Goal: Information Seeking & Learning: Learn about a topic

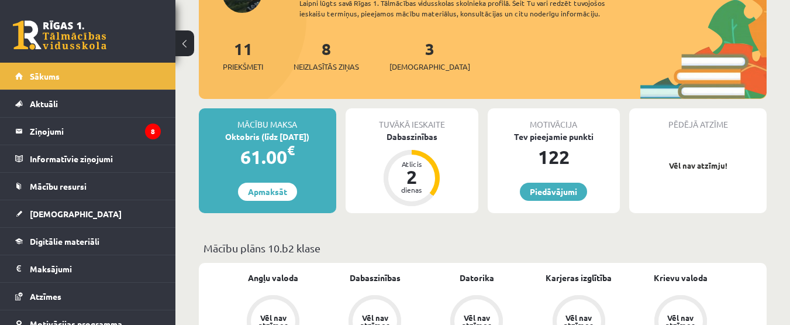
scroll to position [117, 0]
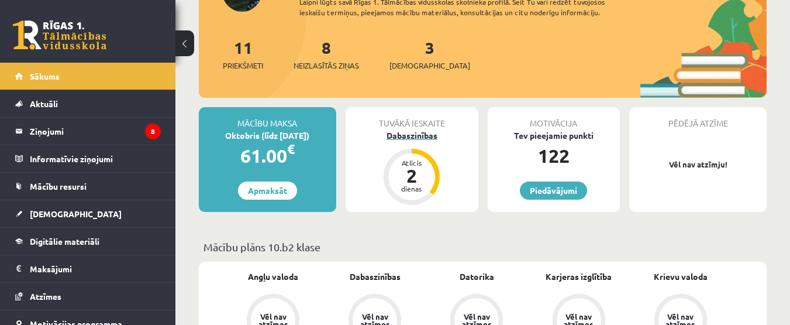
click at [422, 176] on div "2" at bounding box center [411, 175] width 35 height 19
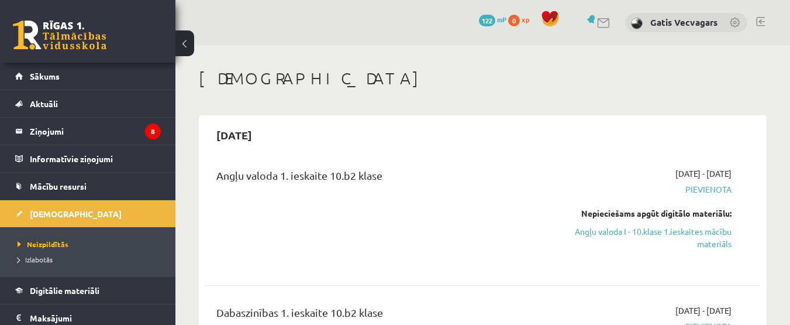
scroll to position [58, 0]
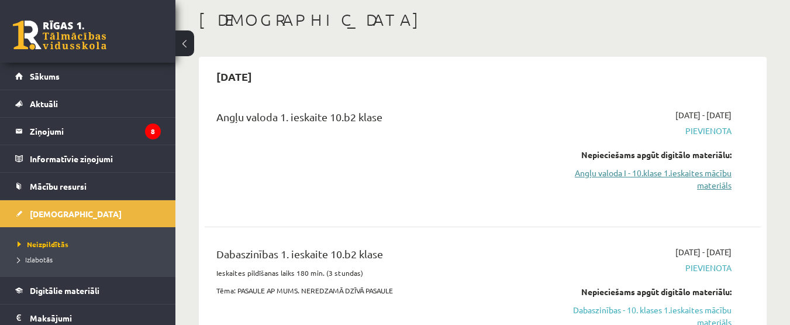
click at [676, 169] on link "Angļu valoda I - 10.klase 1.ieskaites mācību materiāls" at bounding box center [651, 179] width 160 height 25
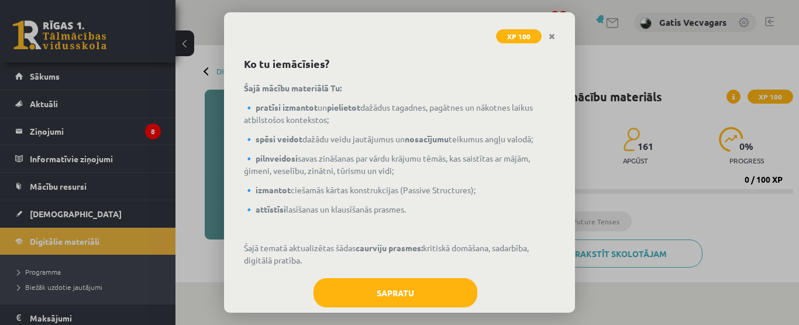
scroll to position [58, 0]
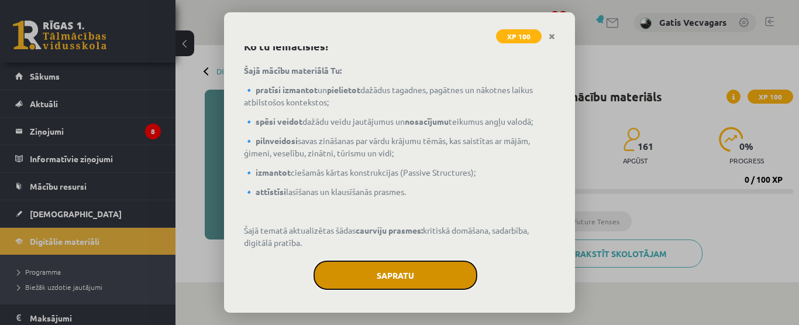
click at [435, 276] on button "Sapratu" at bounding box center [395, 274] width 164 height 29
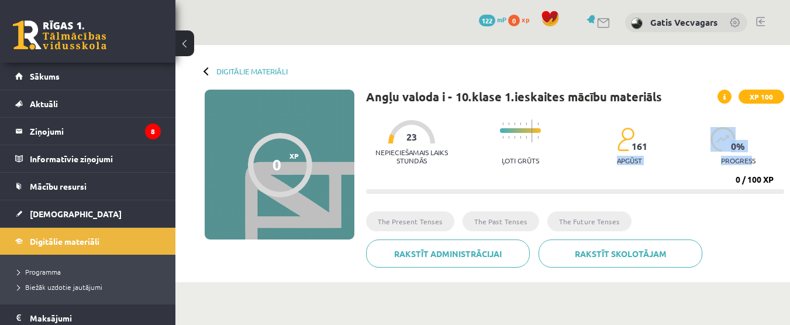
drag, startPoint x: 753, startPoint y: 157, endPoint x: 577, endPoint y: 152, distance: 175.5
click at [578, 154] on div "Nepieciešamais laiks stundās 23 Ļoti grūts 161 apgūst 0 % progress" at bounding box center [575, 142] width 418 height 58
click at [670, 187] on div "Nepieciešamais laiks stundās 23 Ļoti grūts 161 apgūst 0 % progress 0 / 100 XP" at bounding box center [575, 153] width 418 height 80
click at [291, 153] on span "XP" at bounding box center [293, 155] width 9 height 8
click at [204, 71] on div at bounding box center [208, 71] width 8 height 8
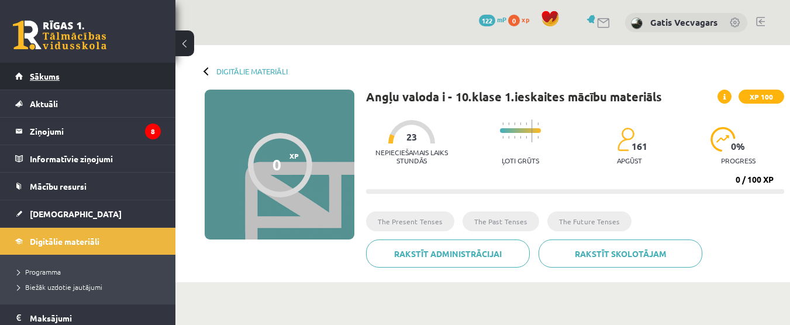
click at [112, 78] on link "Sākums" at bounding box center [88, 76] width 146 height 27
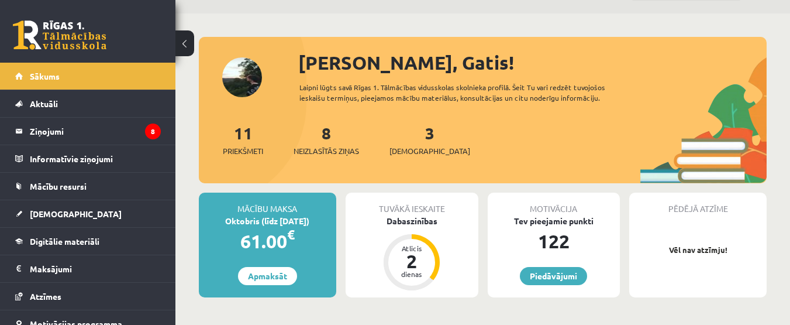
scroll to position [58, 0]
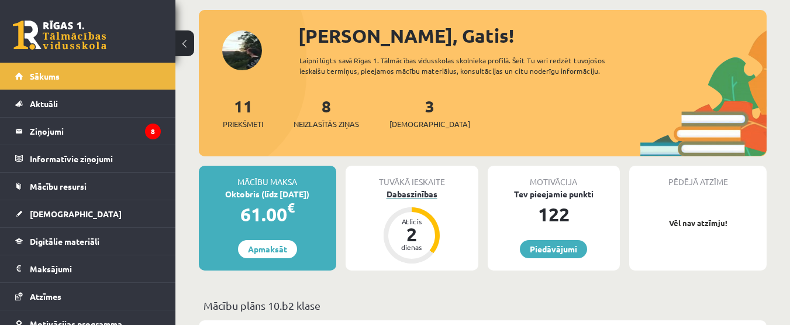
click at [402, 189] on div "Dabaszinības" at bounding box center [412, 194] width 133 height 12
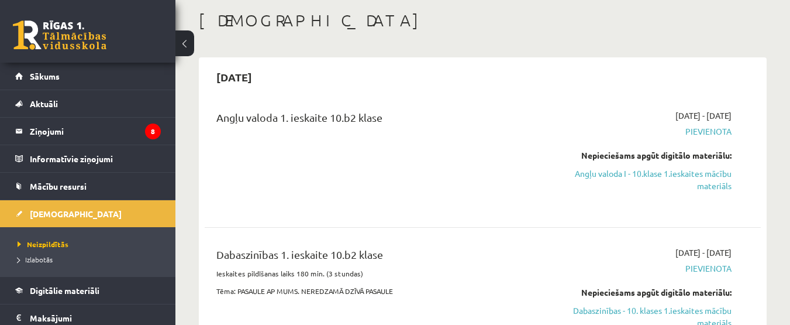
scroll to position [58, 0]
click at [697, 177] on link "Angļu valoda I - 10.klase 1.ieskaites mācību materiāls" at bounding box center [651, 179] width 160 height 25
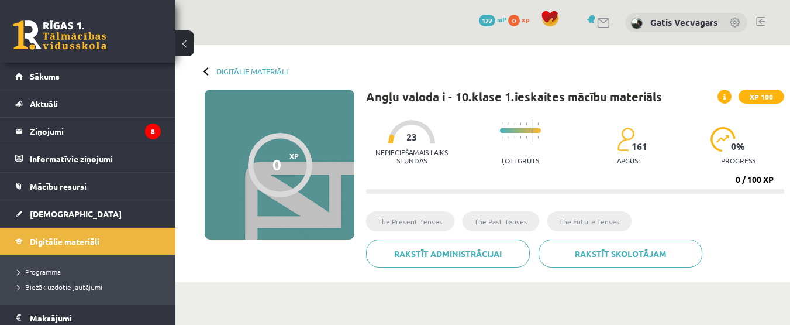
click at [721, 95] on span at bounding box center [725, 96] width 14 height 14
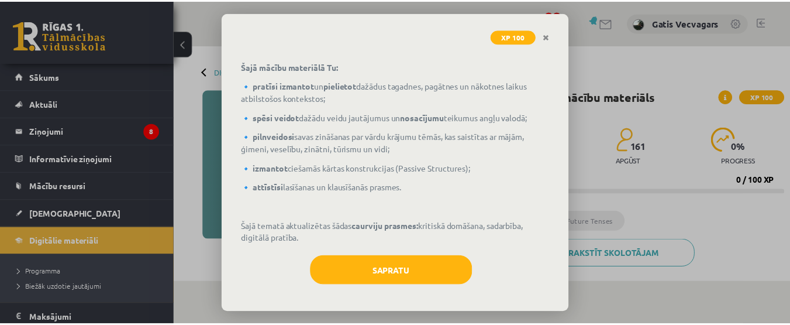
scroll to position [64, 0]
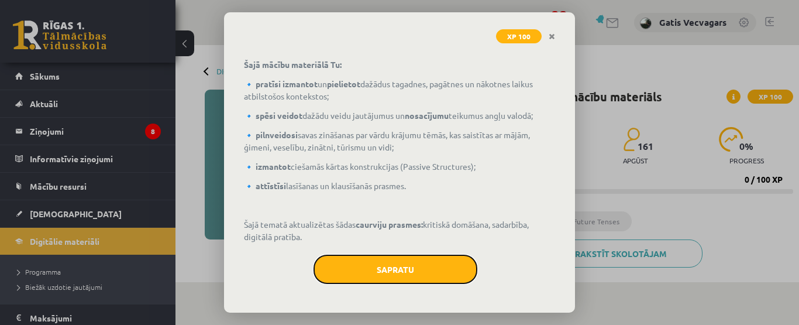
click at [368, 264] on button "Sapratu" at bounding box center [395, 268] width 164 height 29
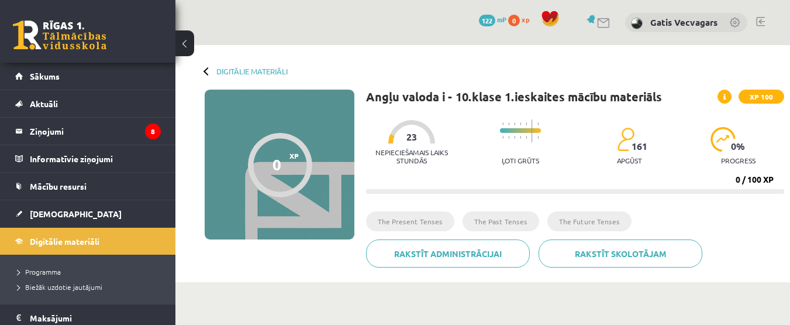
click at [425, 216] on li "The Present Tenses" at bounding box center [410, 221] width 88 height 20
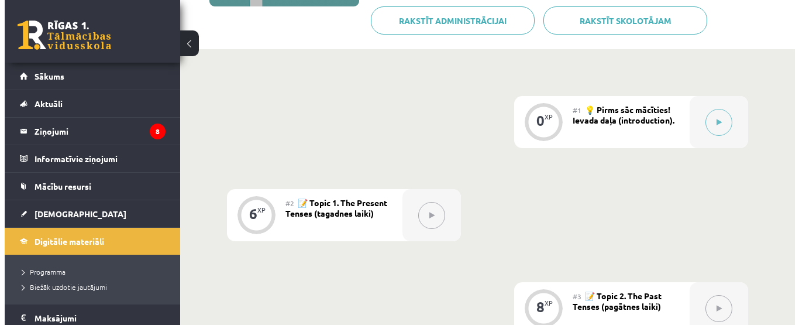
scroll to position [234, 0]
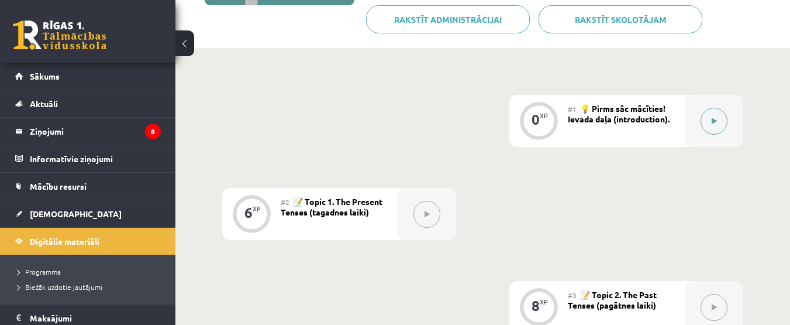
click at [718, 120] on button at bounding box center [714, 121] width 27 height 27
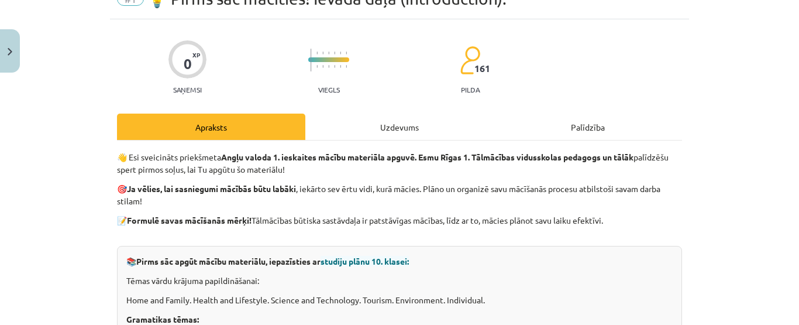
click at [425, 132] on div "Uzdevums" at bounding box center [399, 126] width 188 height 26
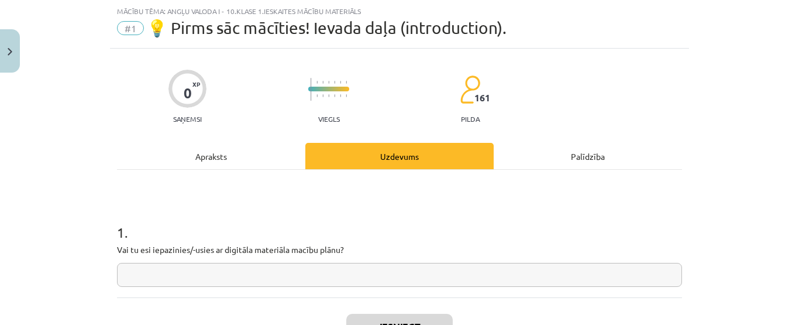
scroll to position [88, 0]
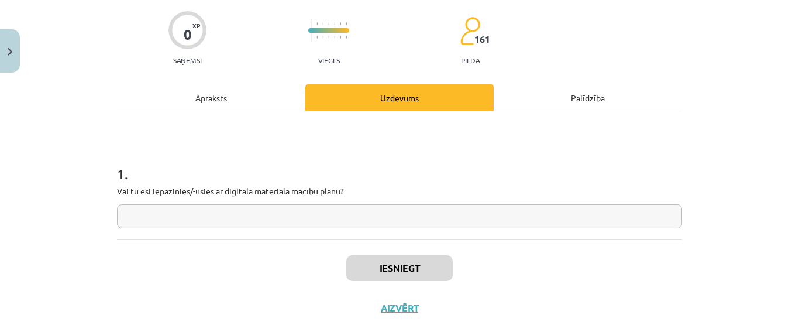
click at [174, 91] on div "Apraksts" at bounding box center [211, 97] width 188 height 26
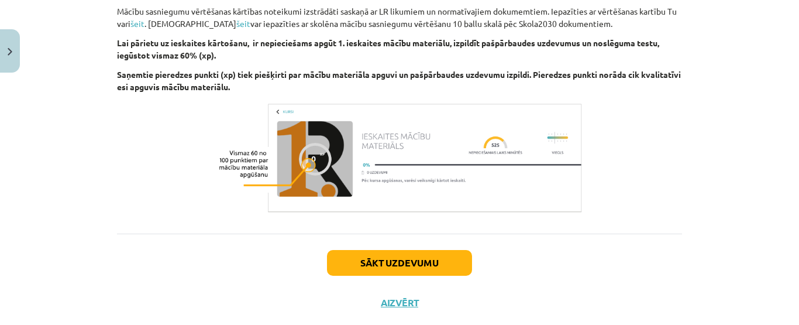
scroll to position [1435, 0]
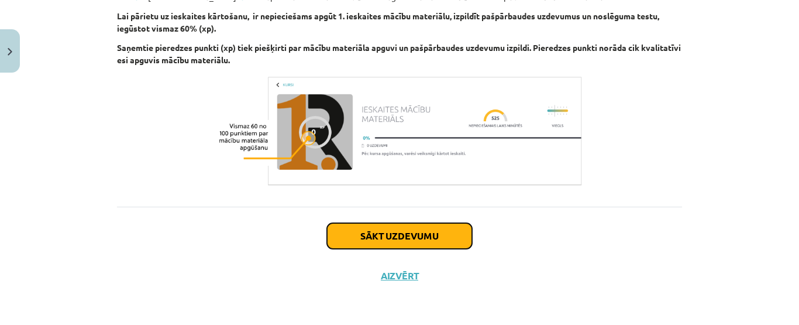
click at [382, 232] on button "Sākt uzdevumu" at bounding box center [399, 236] width 145 height 26
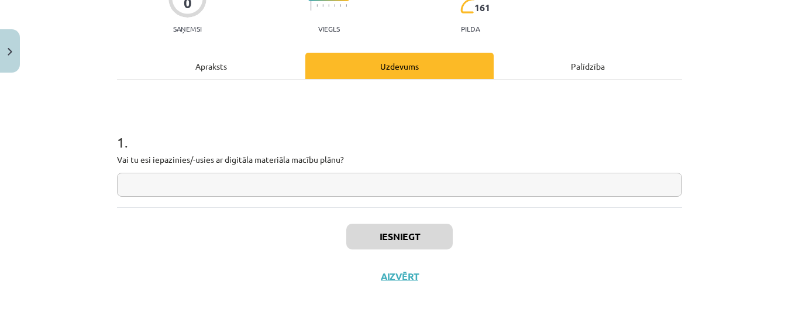
scroll to position [120, 0]
click at [318, 183] on input "text" at bounding box center [399, 184] width 565 height 24
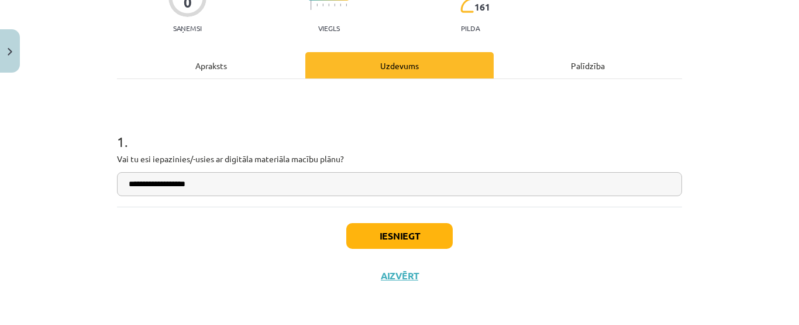
type input "**********"
click at [390, 231] on button "Iesniegt" at bounding box center [399, 236] width 106 height 26
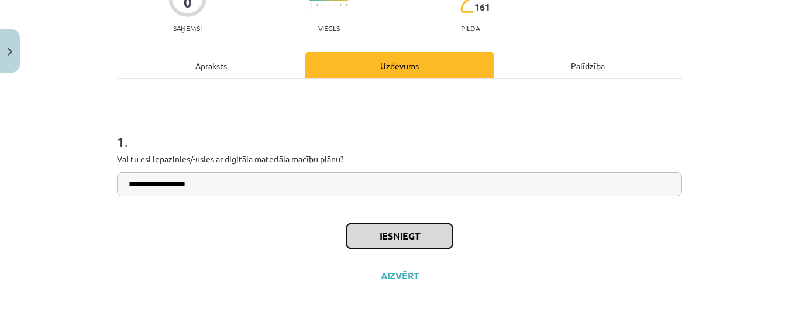
click at [409, 238] on button "Iesniegt" at bounding box center [399, 236] width 106 height 26
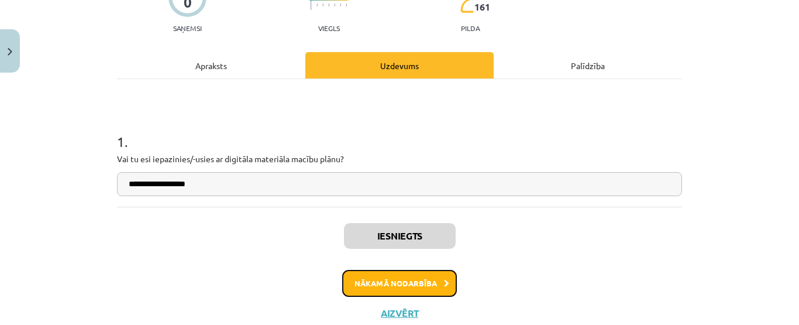
click at [412, 280] on button "Nākamā nodarbība" at bounding box center [399, 283] width 115 height 27
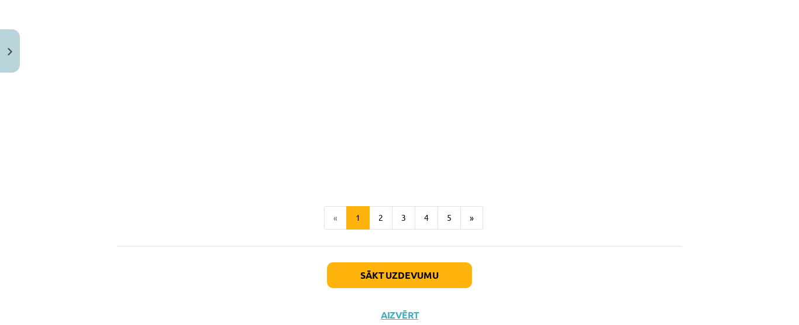
scroll to position [848, 0]
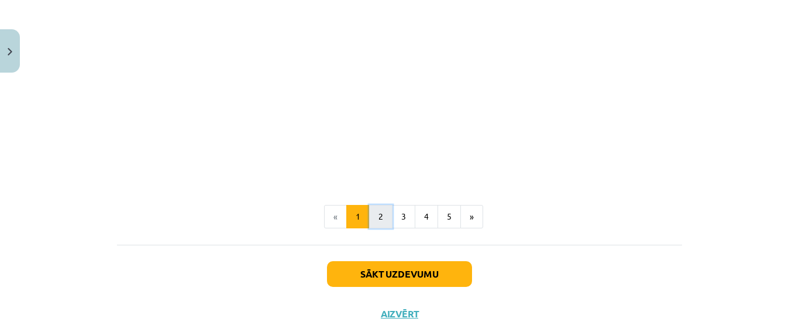
click at [373, 212] on button "2" at bounding box center [380, 216] width 23 height 23
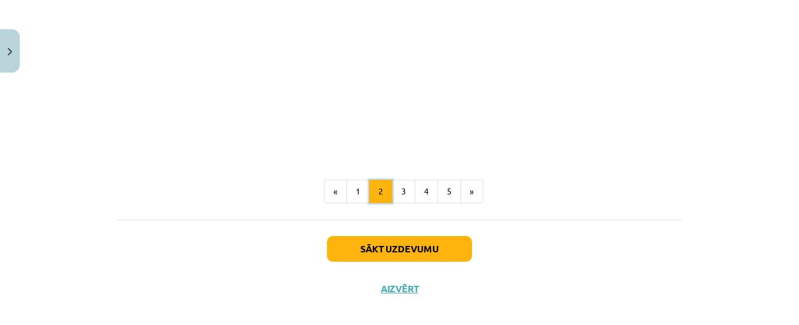
scroll to position [829, 0]
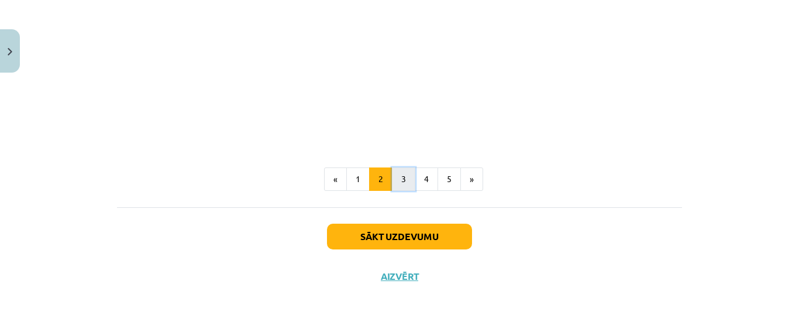
click at [397, 185] on button "3" at bounding box center [403, 178] width 23 height 23
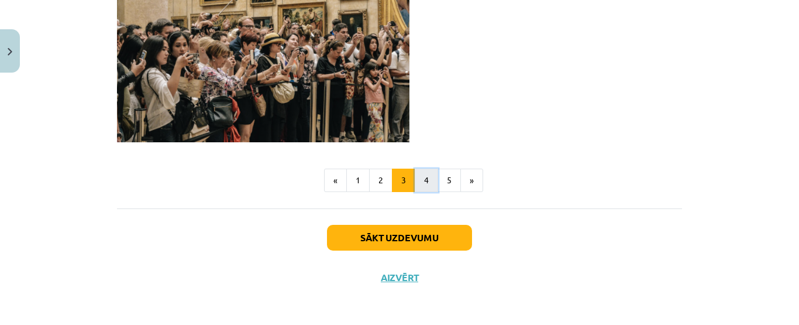
click at [415, 182] on button "4" at bounding box center [426, 179] width 23 height 23
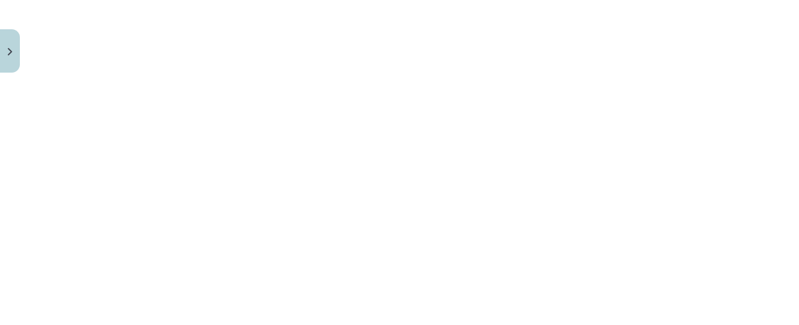
scroll to position [1070, 0]
click at [443, 315] on button "5" at bounding box center [448, 326] width 23 height 23
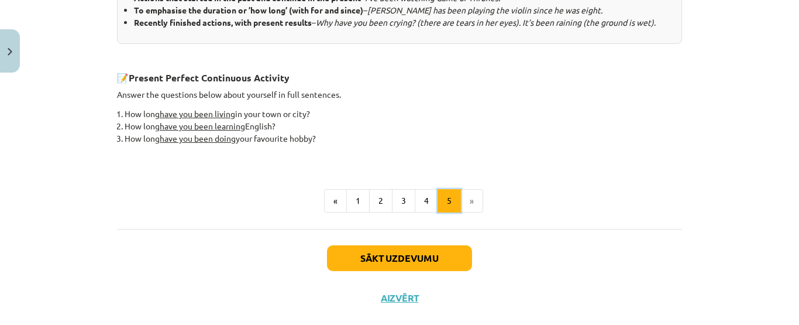
scroll to position [601, 0]
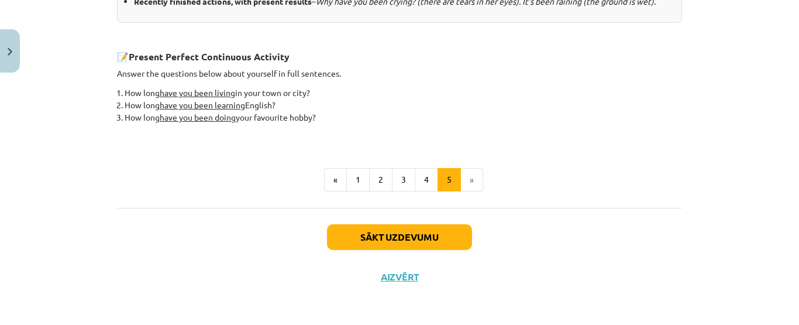
click at [464, 184] on li "»" at bounding box center [472, 179] width 22 height 23
click at [463, 180] on li "»" at bounding box center [472, 179] width 22 height 23
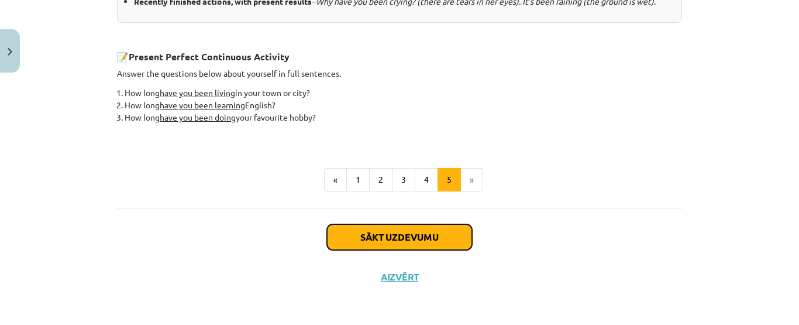
click at [449, 233] on button "Sākt uzdevumu" at bounding box center [399, 237] width 145 height 26
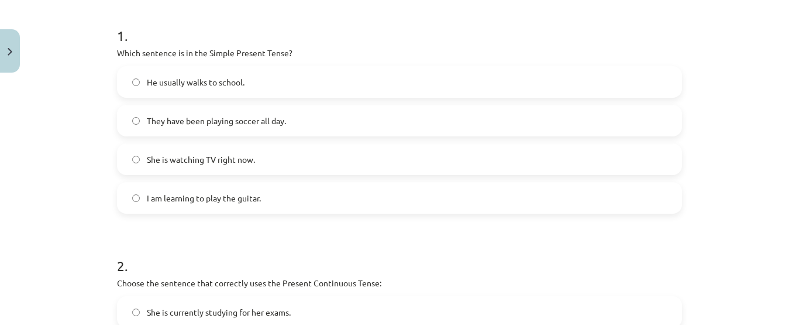
scroll to position [205, 0]
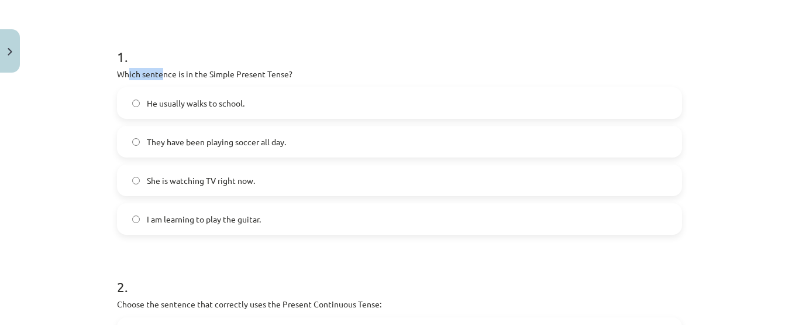
drag, startPoint x: 123, startPoint y: 73, endPoint x: 159, endPoint y: 77, distance: 35.8
click at [159, 77] on p "Which sentence is in the Simple Present Tense?" at bounding box center [399, 74] width 565 height 12
click at [336, 68] on p "Which sentence is in the Simple Present Tense?" at bounding box center [399, 74] width 565 height 12
click at [274, 175] on label "She is watching TV right now." at bounding box center [399, 180] width 563 height 29
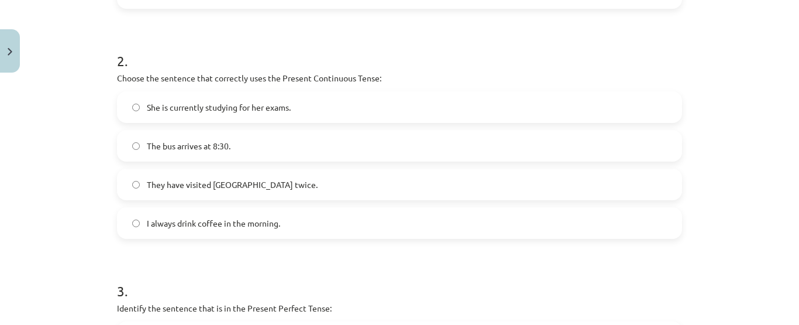
scroll to position [439, 0]
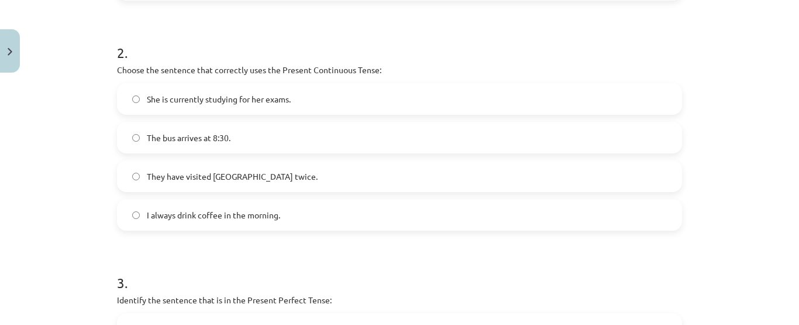
click at [243, 102] on span "She is currently studying for her exams." at bounding box center [219, 99] width 144 height 12
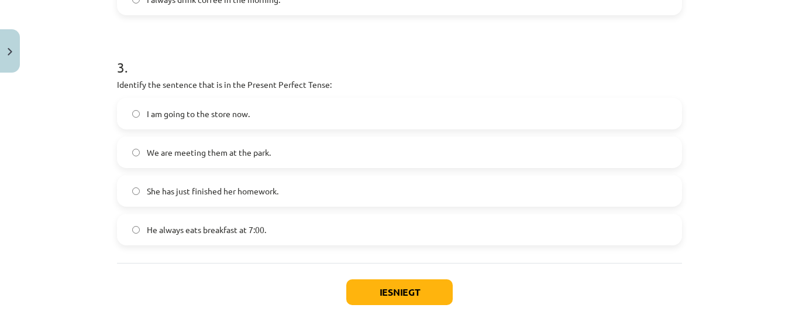
scroll to position [673, 0]
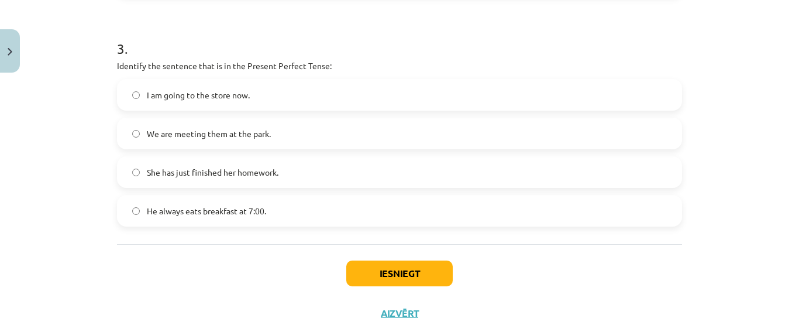
click at [284, 174] on label "She has just finished her homework." at bounding box center [399, 171] width 563 height 29
click at [383, 271] on button "Iesniegt" at bounding box center [399, 273] width 106 height 26
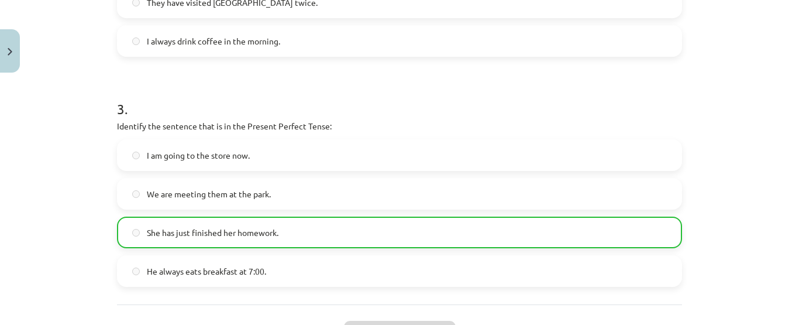
scroll to position [731, 0]
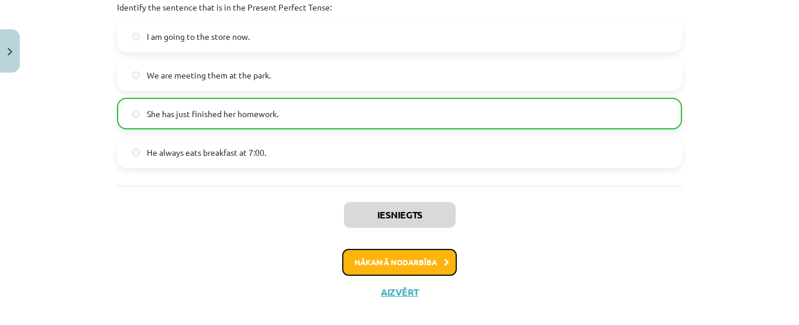
drag, startPoint x: 404, startPoint y: 259, endPoint x: 396, endPoint y: 256, distance: 8.7
click at [399, 256] on button "Nākamā nodarbība" at bounding box center [399, 262] width 115 height 27
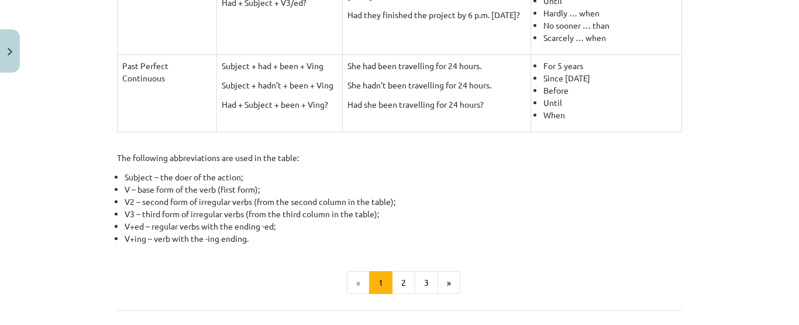
scroll to position [666, 0]
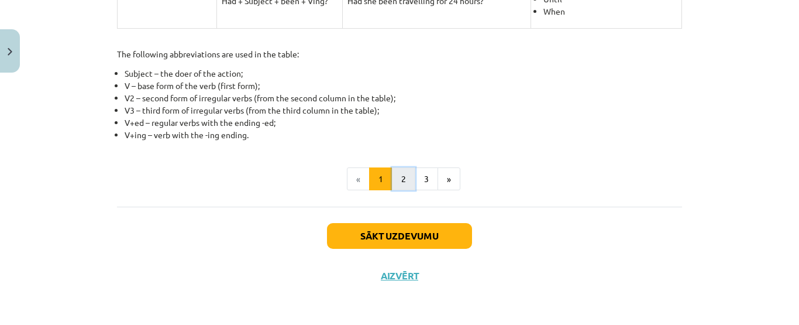
click at [395, 186] on button "2" at bounding box center [403, 178] width 23 height 23
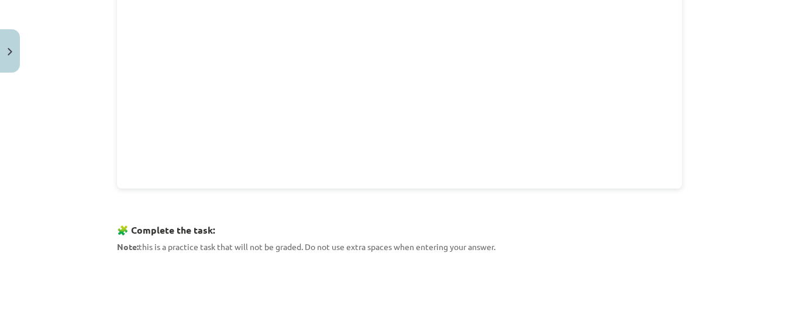
scroll to position [560, 0]
